Goal: Task Accomplishment & Management: Complete application form

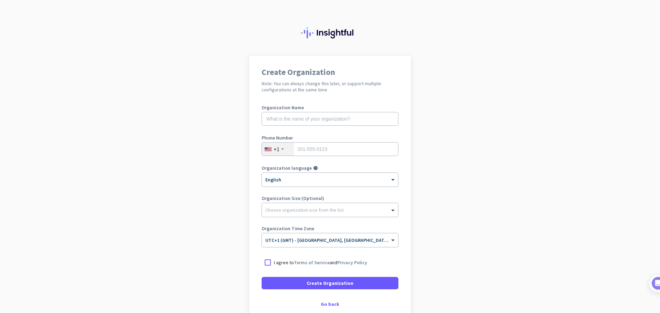
click at [467, 222] on app-onboarding-organization "Create Organization Note: You can always change this later, or support multiple…" at bounding box center [330, 205] width 660 height 298
click at [294, 119] on input "text" at bounding box center [330, 119] width 137 height 14
type input "Kudos Interior Designs"
click at [317, 154] on input "tel" at bounding box center [330, 149] width 137 height 14
click at [274, 152] on div "+1" at bounding box center [277, 149] width 6 height 7
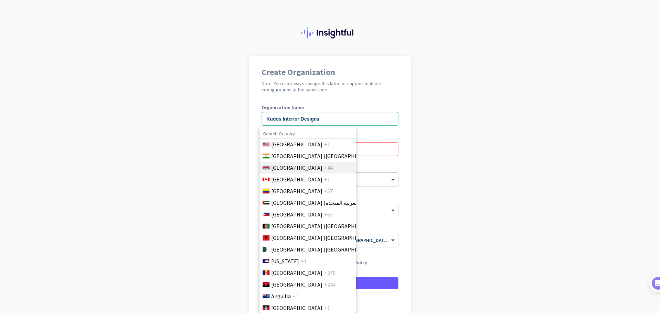
click at [296, 166] on span "[GEOGRAPHIC_DATA]" at bounding box center [296, 168] width 51 height 8
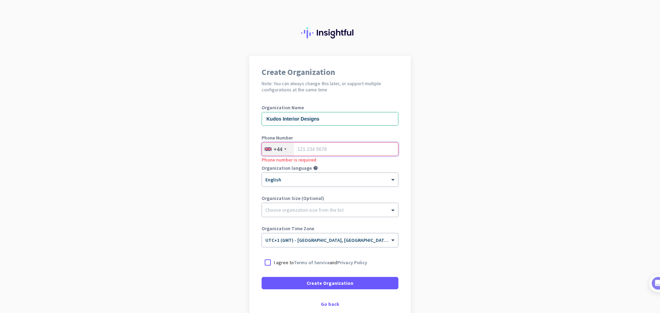
click at [310, 152] on input "tel" at bounding box center [330, 149] width 137 height 14
type input "7577700011"
click at [448, 172] on app-onboarding-organization "Create Organization Note: You can always change this later, or support multiple…" at bounding box center [330, 205] width 660 height 298
click at [314, 205] on div at bounding box center [330, 208] width 136 height 7
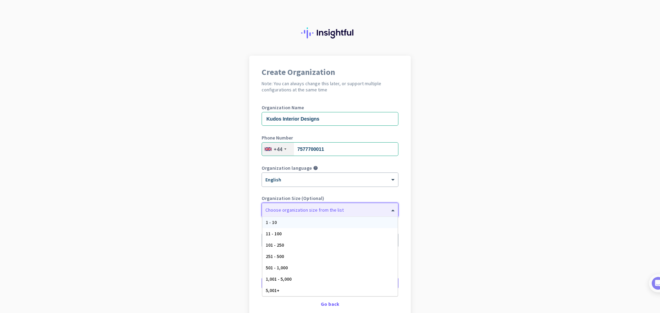
click at [308, 223] on div "1 - 10" at bounding box center [329, 222] width 135 height 11
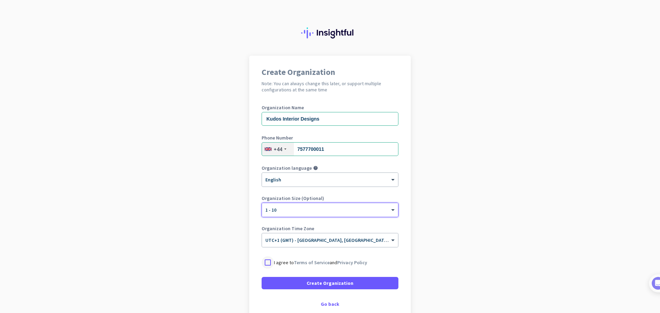
drag, startPoint x: 271, startPoint y: 263, endPoint x: 277, endPoint y: 270, distance: 9.5
click at [271, 263] on div at bounding box center [268, 262] width 12 height 12
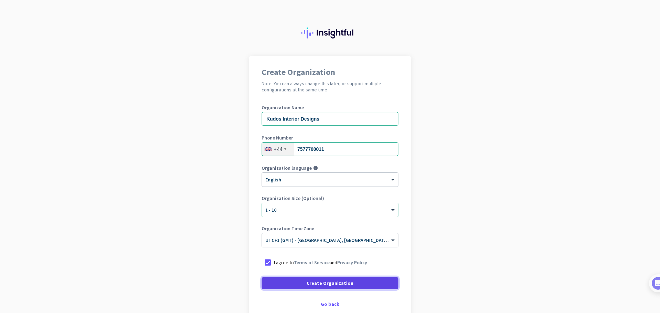
click at [289, 283] on span at bounding box center [330, 283] width 137 height 16
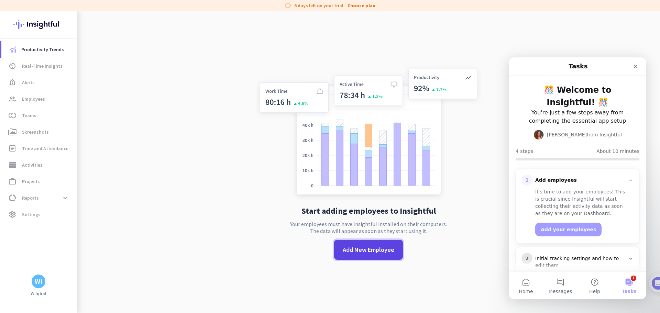
click at [378, 254] on span "Add New Employee" at bounding box center [369, 249] width 52 height 9
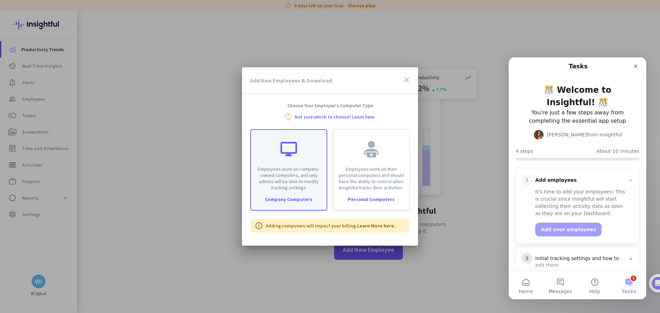
click at [302, 190] on p "Employees work on company-owned computers, and only admins will be able to modi…" at bounding box center [288, 178] width 67 height 25
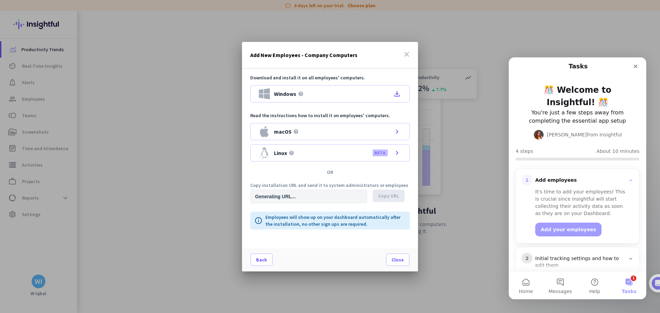
type input "[URL][DOMAIN_NAME]"
click at [389, 197] on span "Copy URL" at bounding box center [388, 195] width 21 height 7
click at [397, 260] on span "Close" at bounding box center [397, 259] width 12 height 7
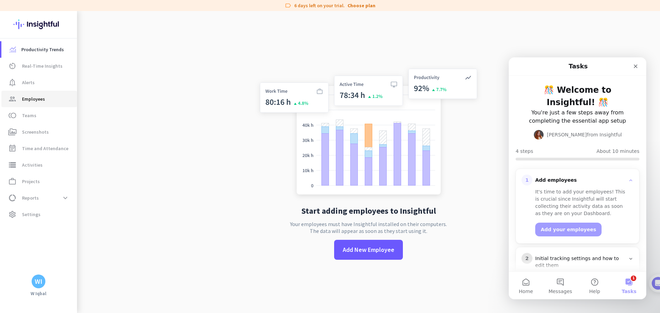
click at [27, 98] on span "Employees" at bounding box center [33, 99] width 23 height 8
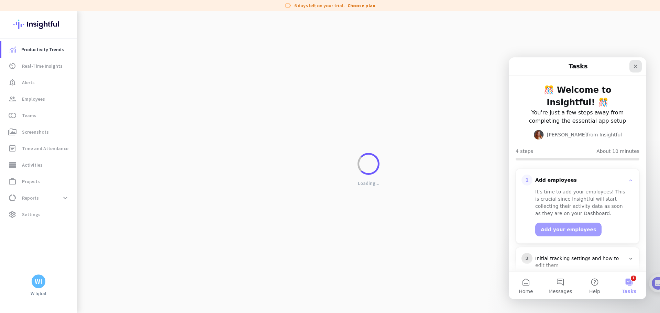
click at [635, 65] on icon "Close" at bounding box center [635, 66] width 5 height 5
